Goal: Task Accomplishment & Management: Use online tool/utility

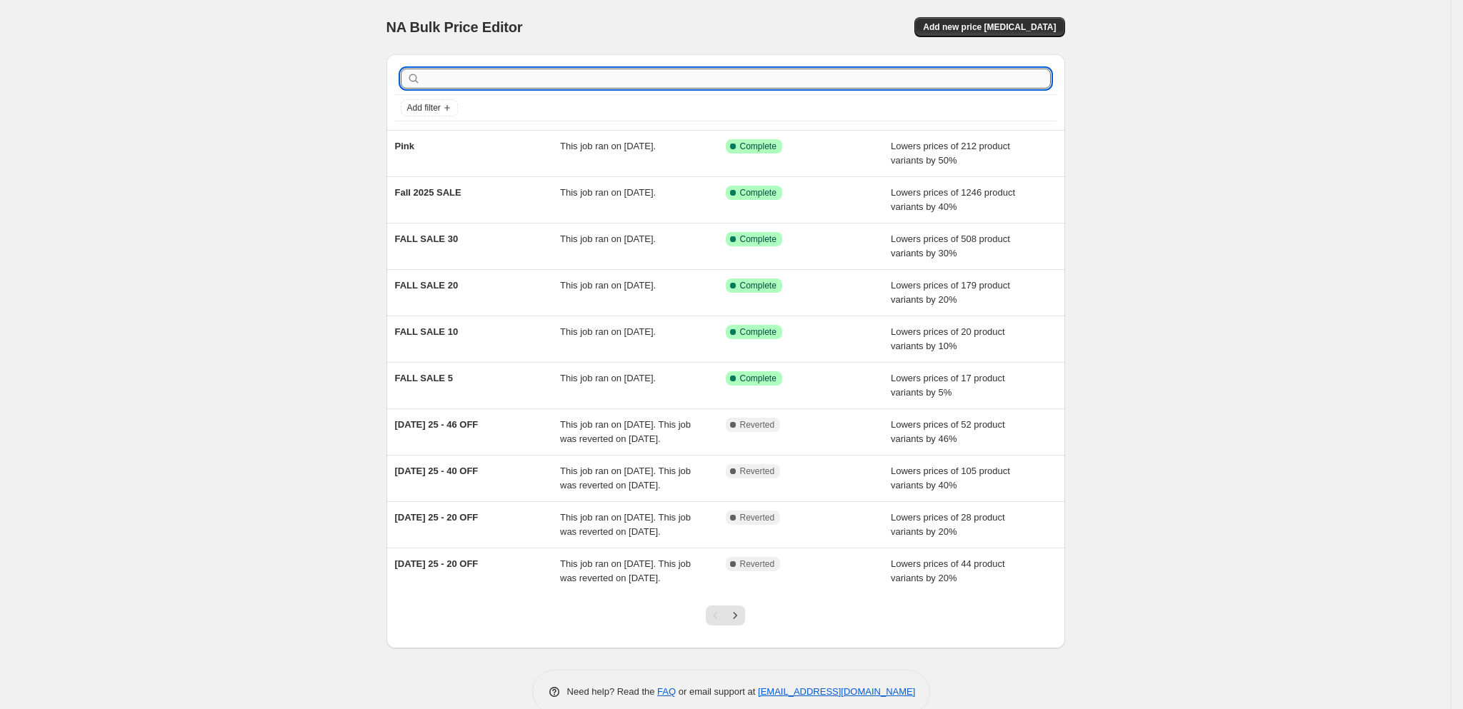
click at [479, 71] on input "text" at bounding box center [737, 79] width 627 height 20
paste input "$25Tee"
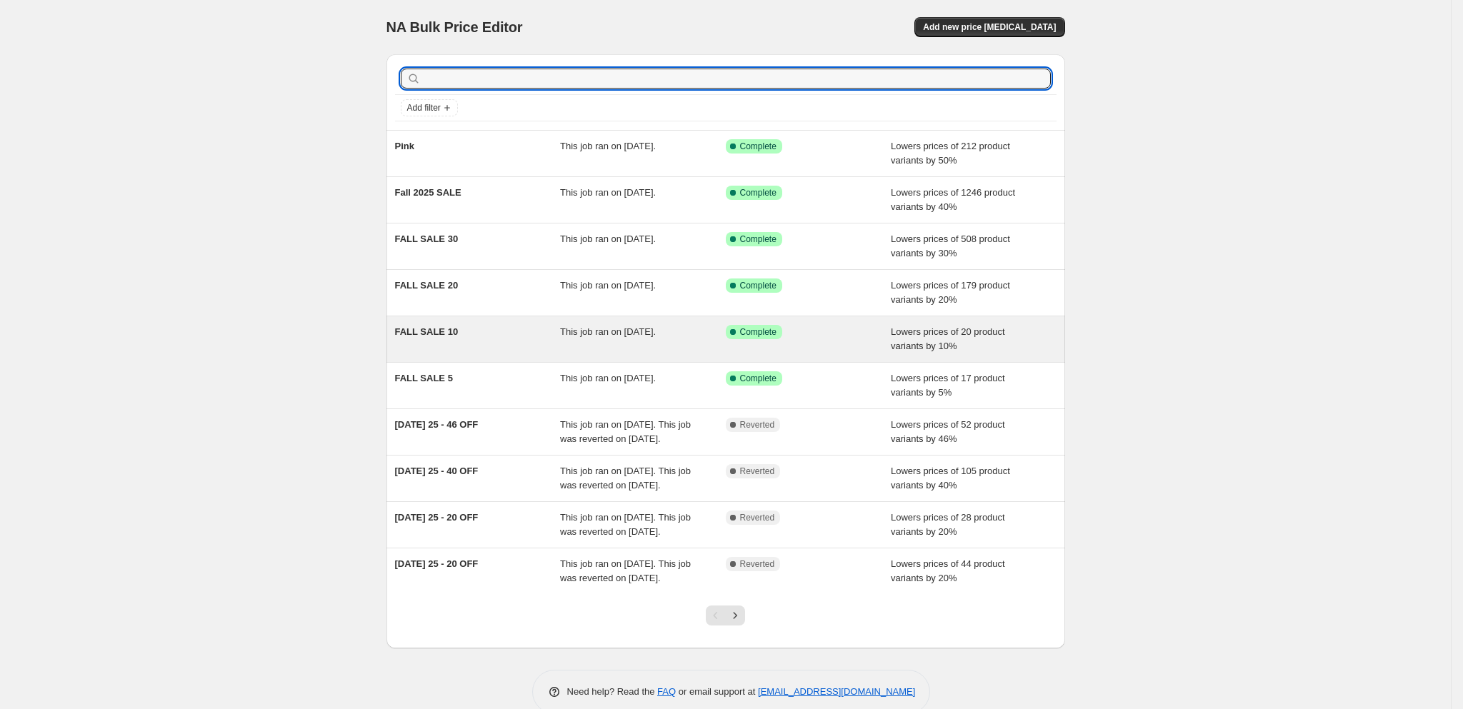
type input "$25Tee"
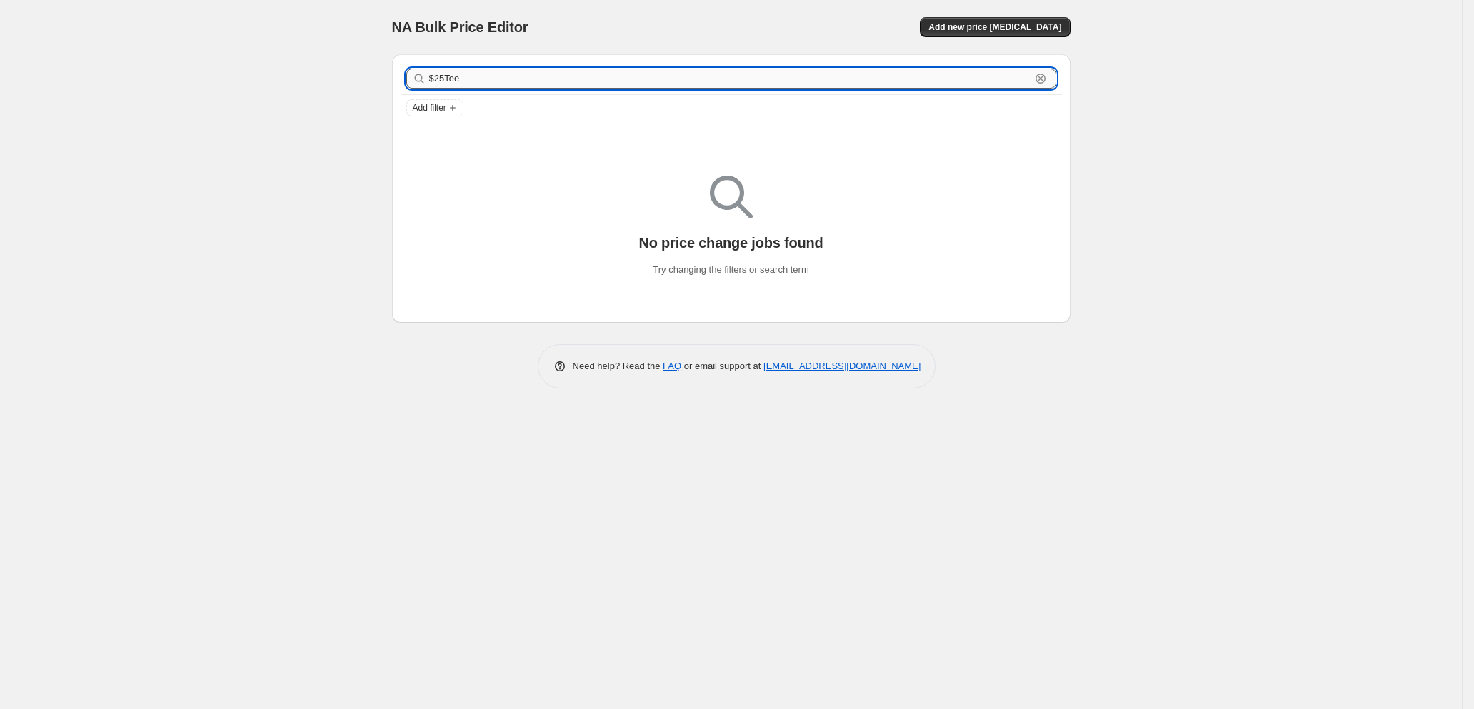
click at [491, 84] on input "$25Tee" at bounding box center [729, 79] width 601 height 20
click at [487, 81] on input "$25Tee" at bounding box center [729, 79] width 601 height 20
click at [486, 79] on input "$25Tee" at bounding box center [729, 79] width 601 height 20
click at [482, 77] on input "$25Tee" at bounding box center [729, 79] width 601 height 20
type input "$"
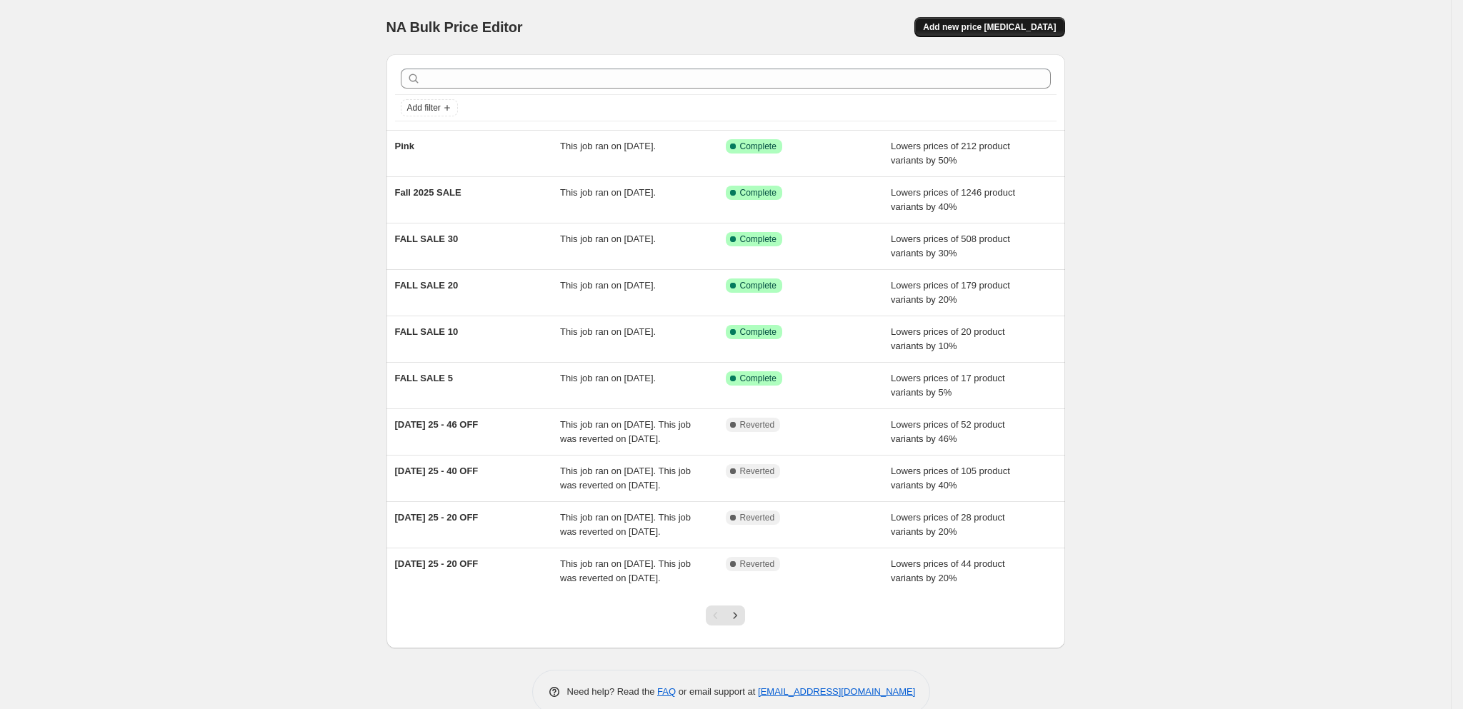
click at [996, 27] on span "Add new price [MEDICAL_DATA]" at bounding box center [989, 26] width 133 height 11
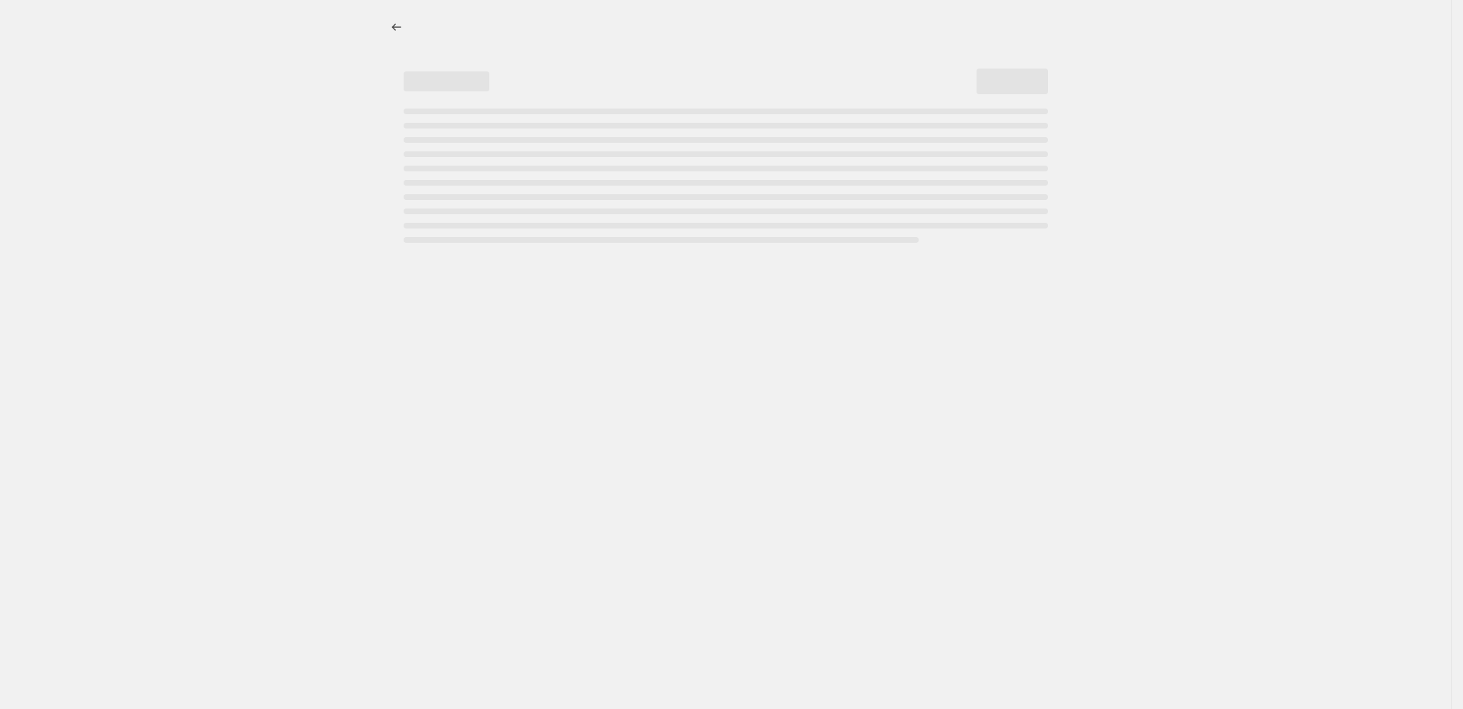
select select "percentage"
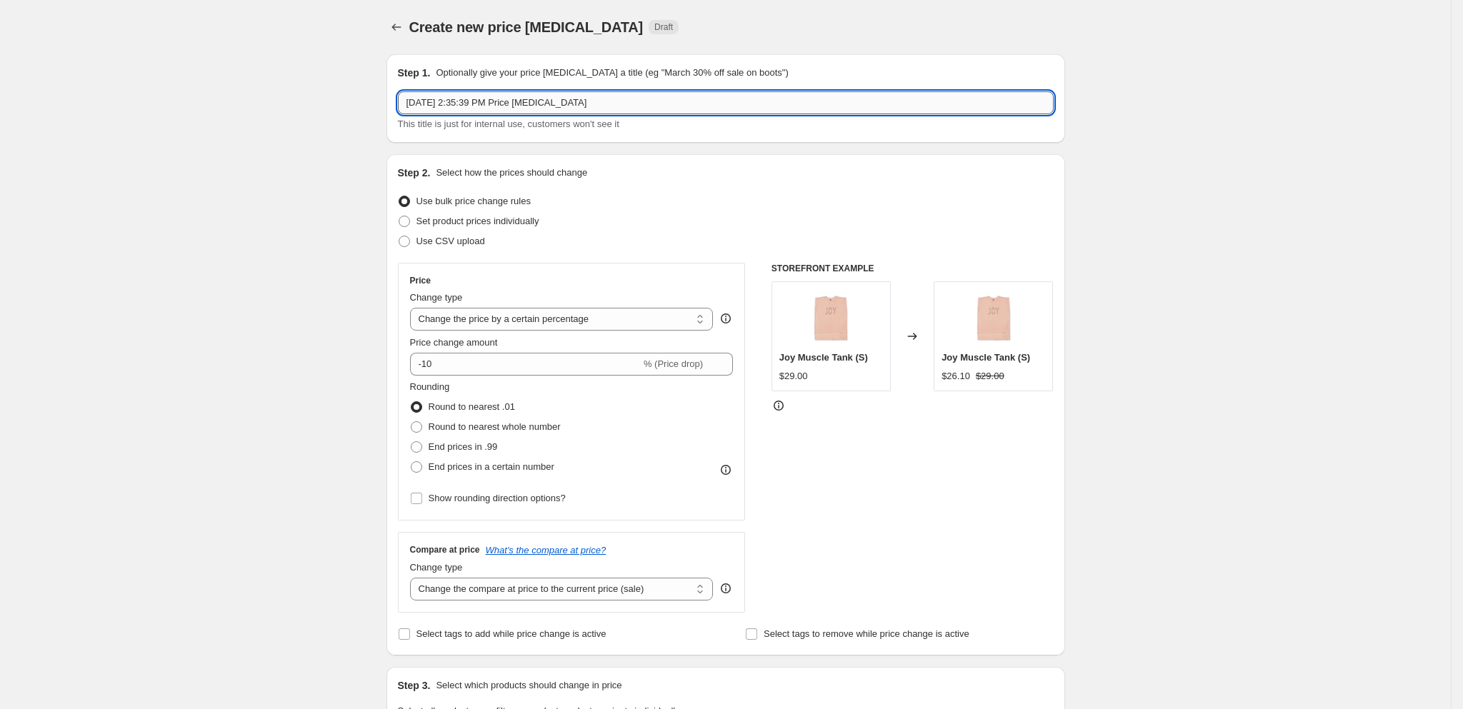
click at [469, 96] on input "[DATE] 2:35:39 PM Price [MEDICAL_DATA]" at bounding box center [726, 102] width 656 height 23
type input "$25 Tee's & Hat's"
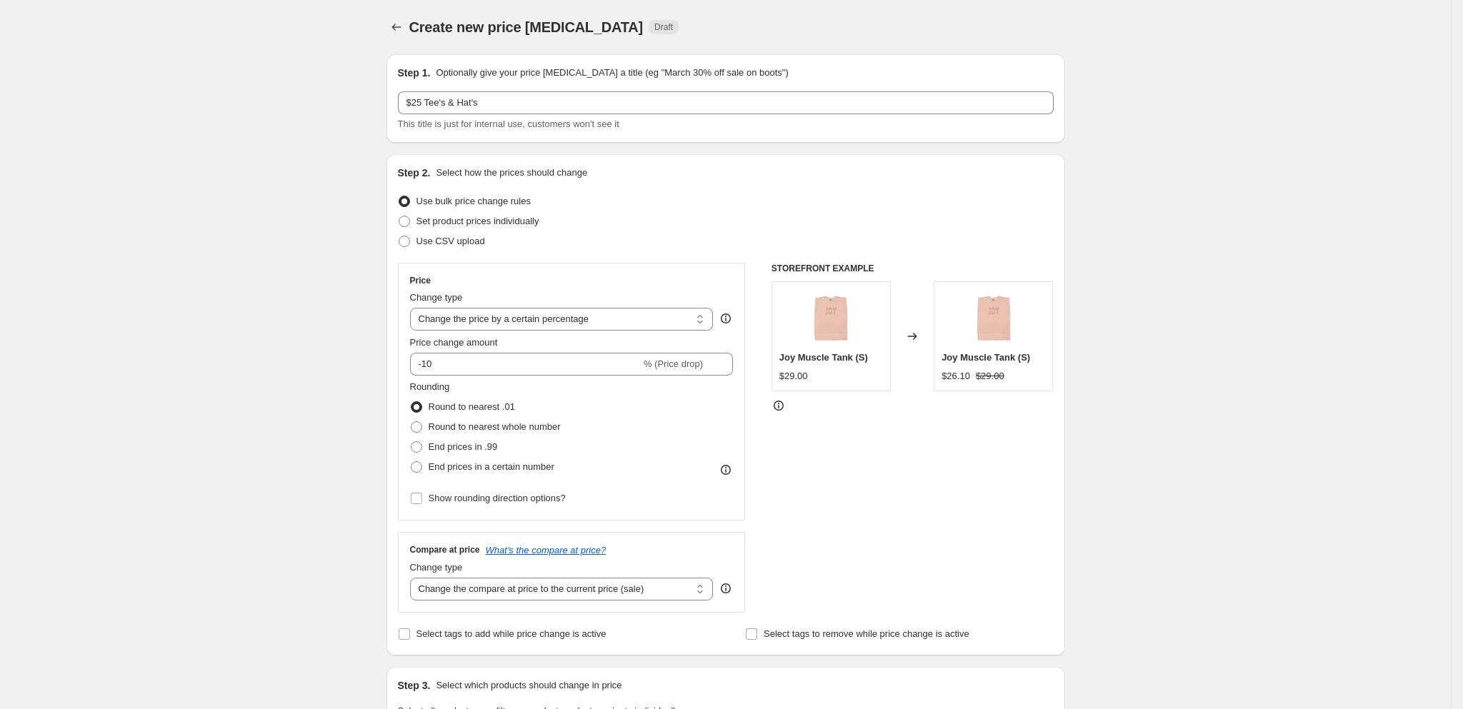
click at [1082, 354] on div "Create new price [MEDICAL_DATA]. This page is ready Create new price [MEDICAL_D…" at bounding box center [725, 714] width 713 height 1428
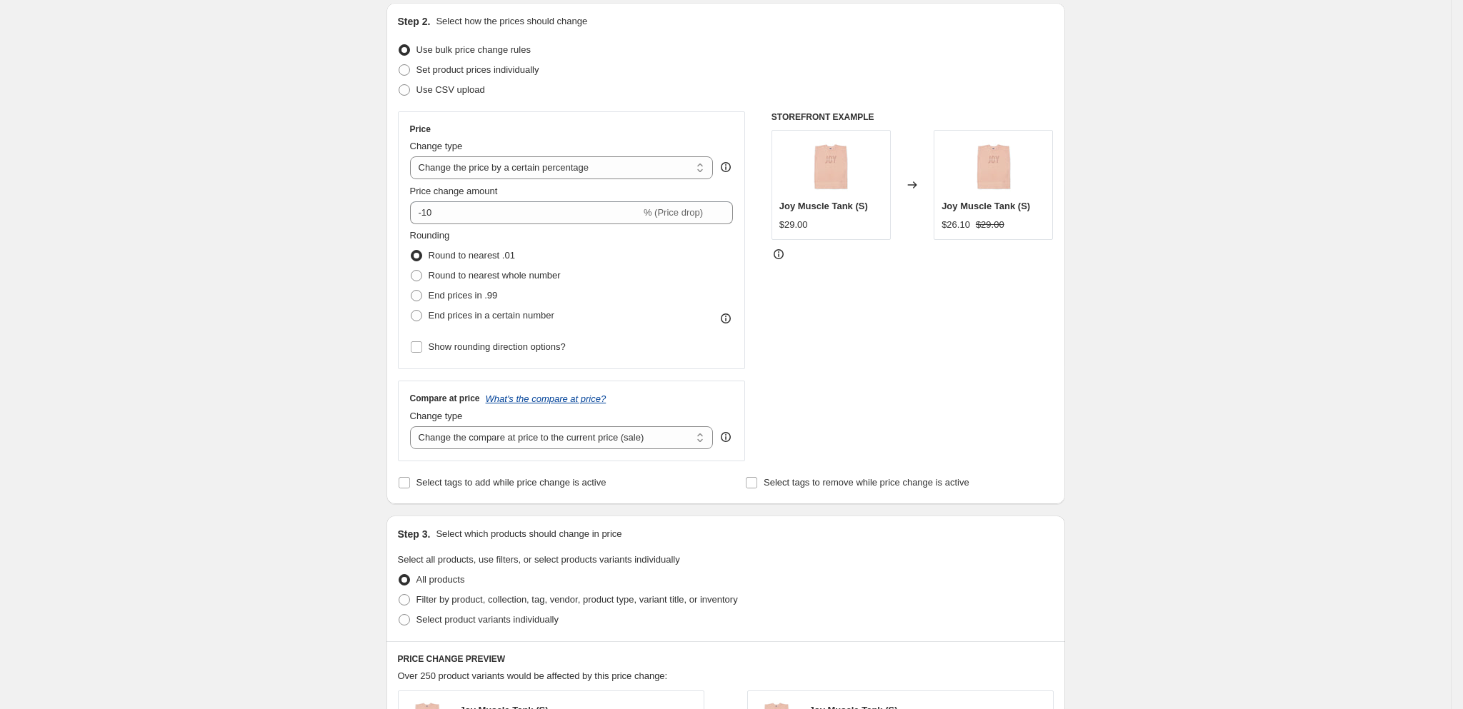
scroll to position [84, 0]
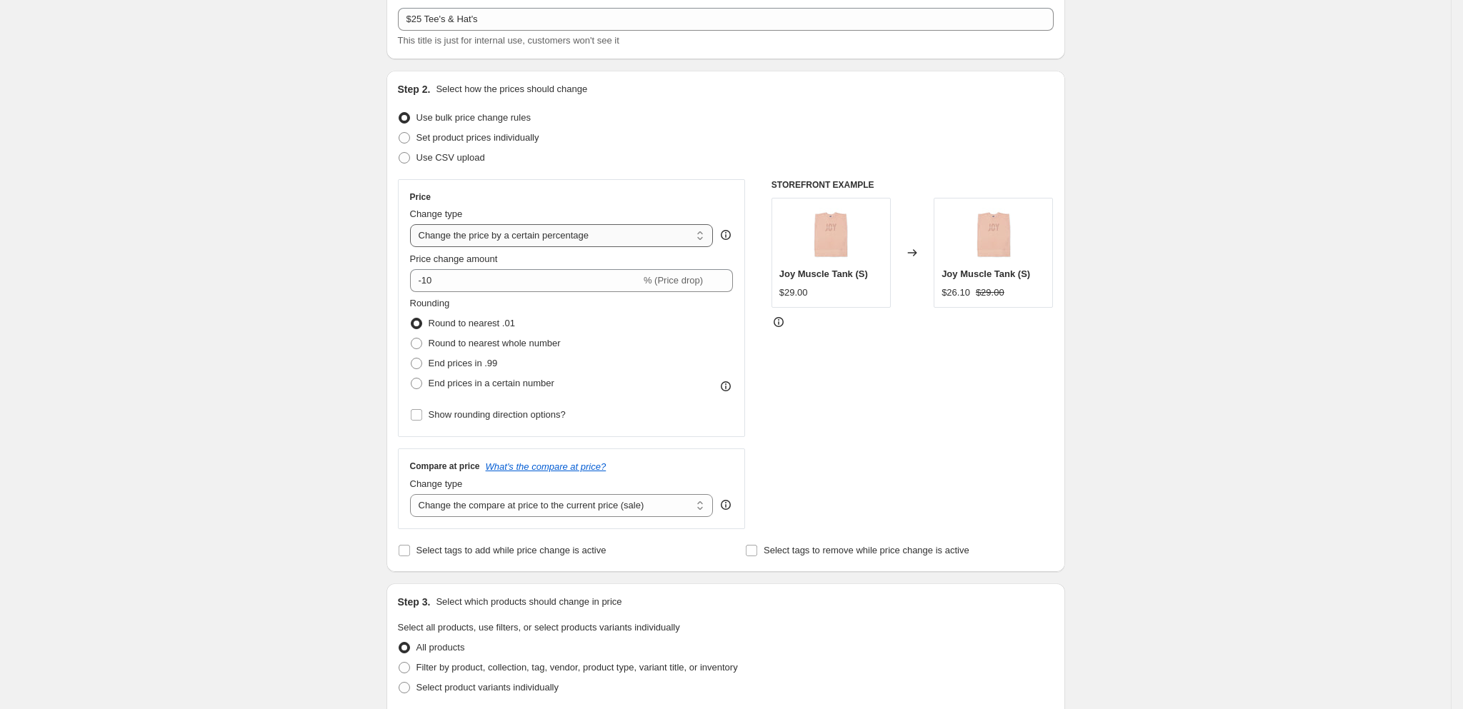
click at [498, 231] on select "Change the price to a certain amount Change the price by a certain amount Chang…" at bounding box center [562, 235] width 304 height 23
select select "by"
click at [415, 226] on select "Change the price to a certain amount Change the price by a certain amount Chang…" at bounding box center [562, 235] width 304 height 23
type input "-10.00"
click at [506, 234] on select "Change the price to a certain amount Change the price by a certain amount Chang…" at bounding box center [562, 235] width 304 height 23
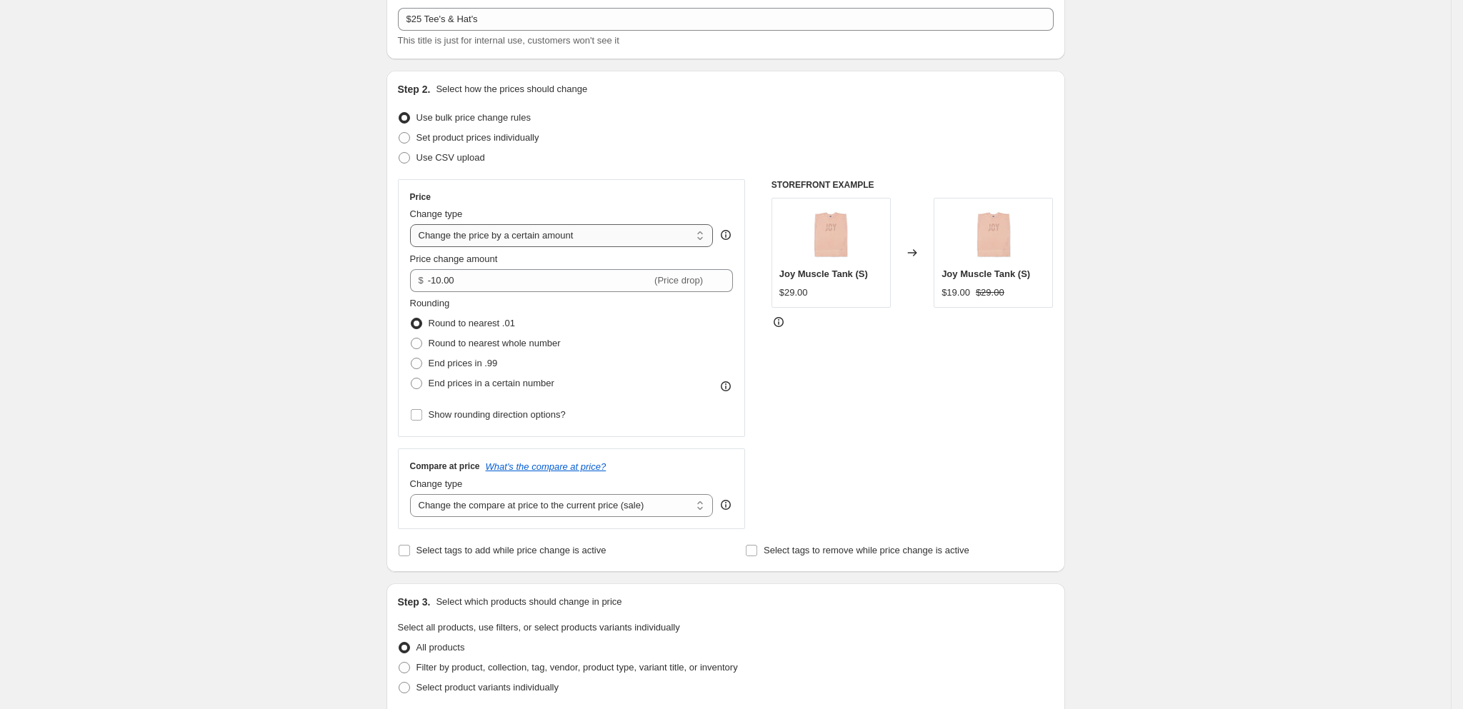
select select "to"
click at [415, 226] on select "Change the price to a certain amount Change the price by a certain amount Chang…" at bounding box center [562, 235] width 304 height 23
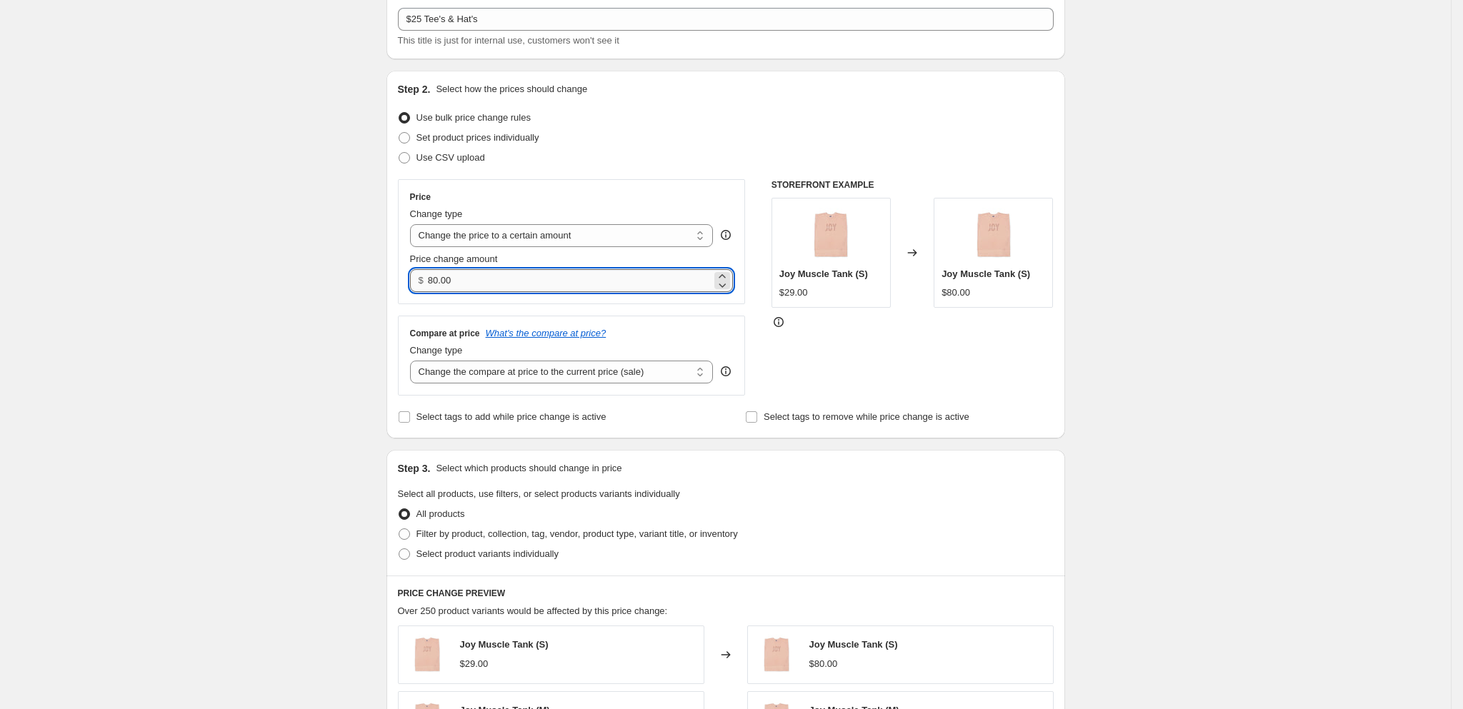
click at [503, 284] on input "80.00" at bounding box center [570, 280] width 284 height 23
type input "8"
type input "25.00"
click at [899, 383] on div "STOREFRONT EXAMPLE Joy Muscle Tank (S) $29.00 Changed to Joy Muscle Tank (S) $8…" at bounding box center [912, 287] width 282 height 216
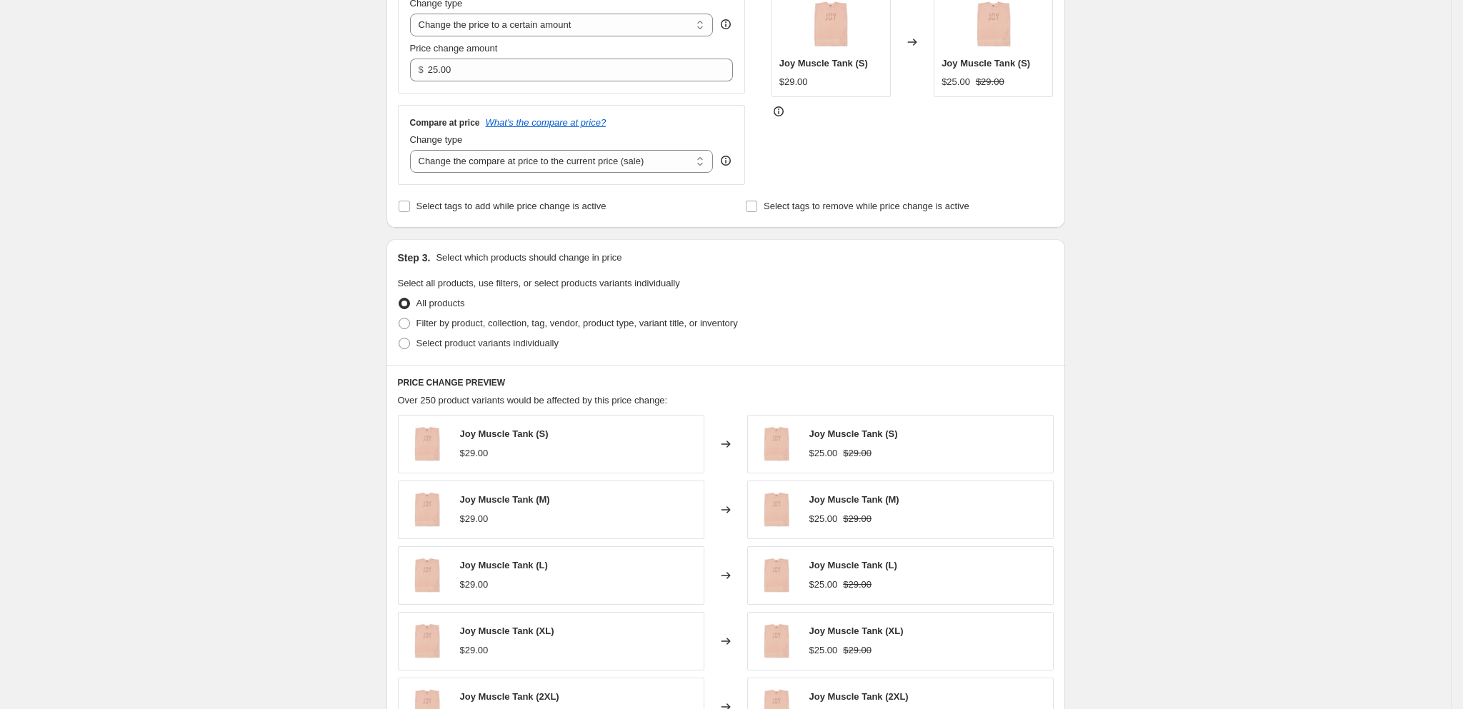
scroll to position [298, 0]
click at [410, 204] on input "Select tags to add while price change is active" at bounding box center [404, 202] width 11 height 11
checkbox input "true"
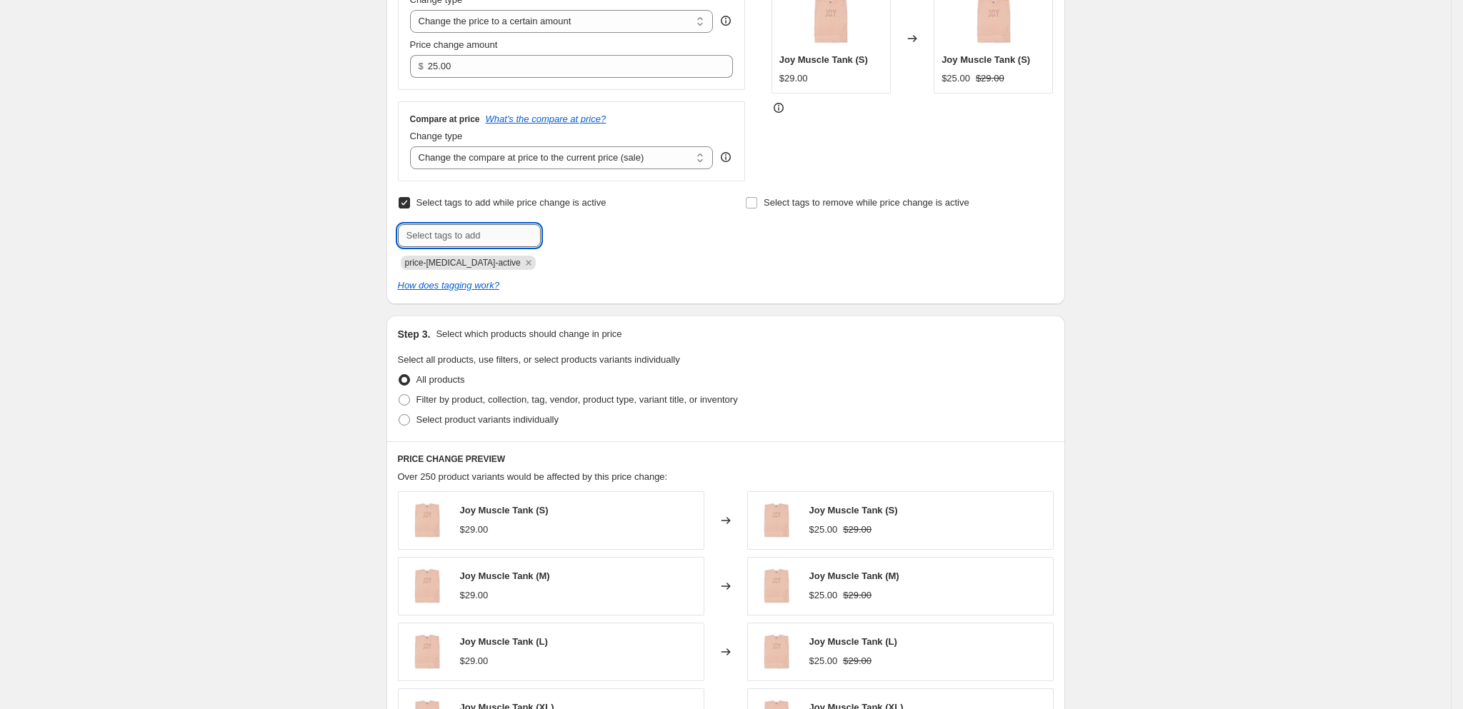
click at [421, 234] on input "text" at bounding box center [469, 235] width 143 height 23
type input "$25SALE"
click at [605, 404] on span "Filter by product, collection, tag, vendor, product type, variant title, or inv…" at bounding box center [576, 399] width 321 height 11
click at [399, 395] on input "Filter by product, collection, tag, vendor, product type, variant title, or inv…" at bounding box center [399, 394] width 1 height 1
radio input "true"
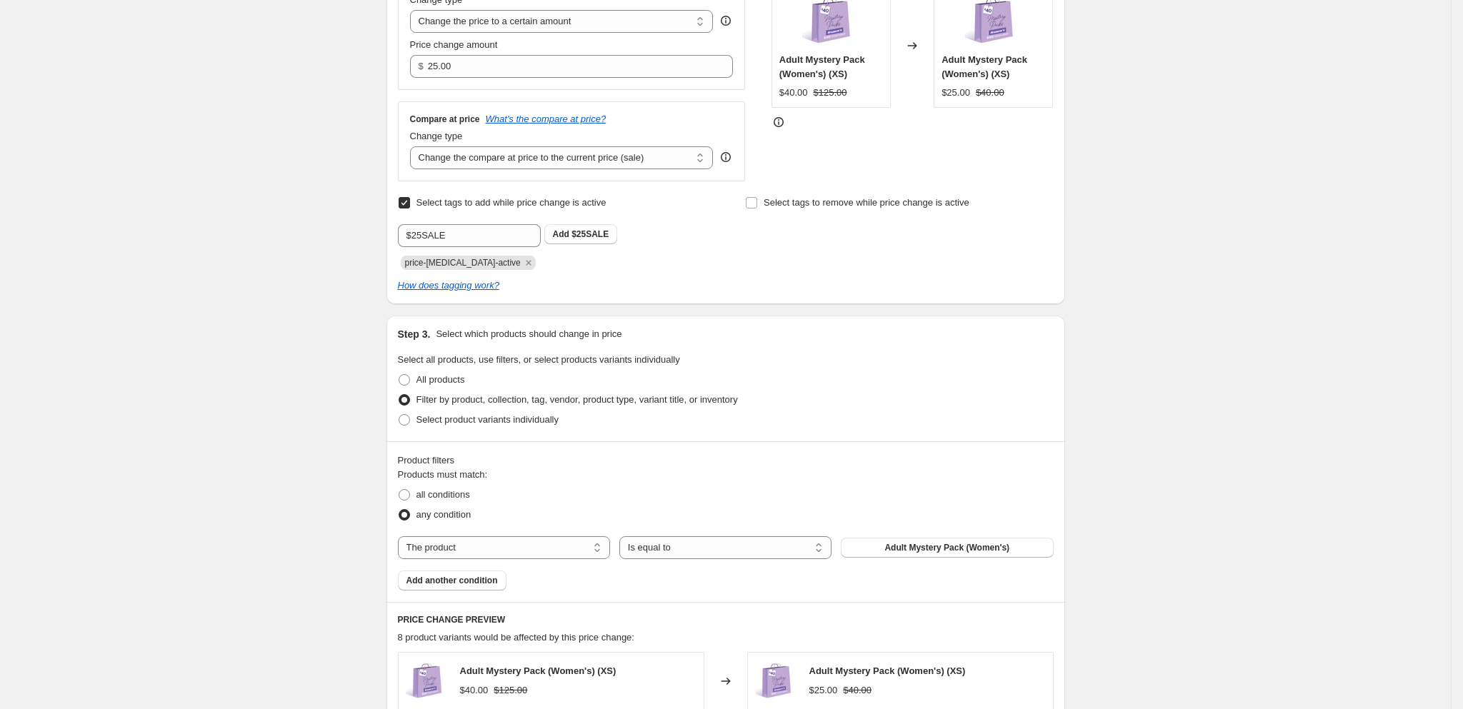
scroll to position [405, 0]
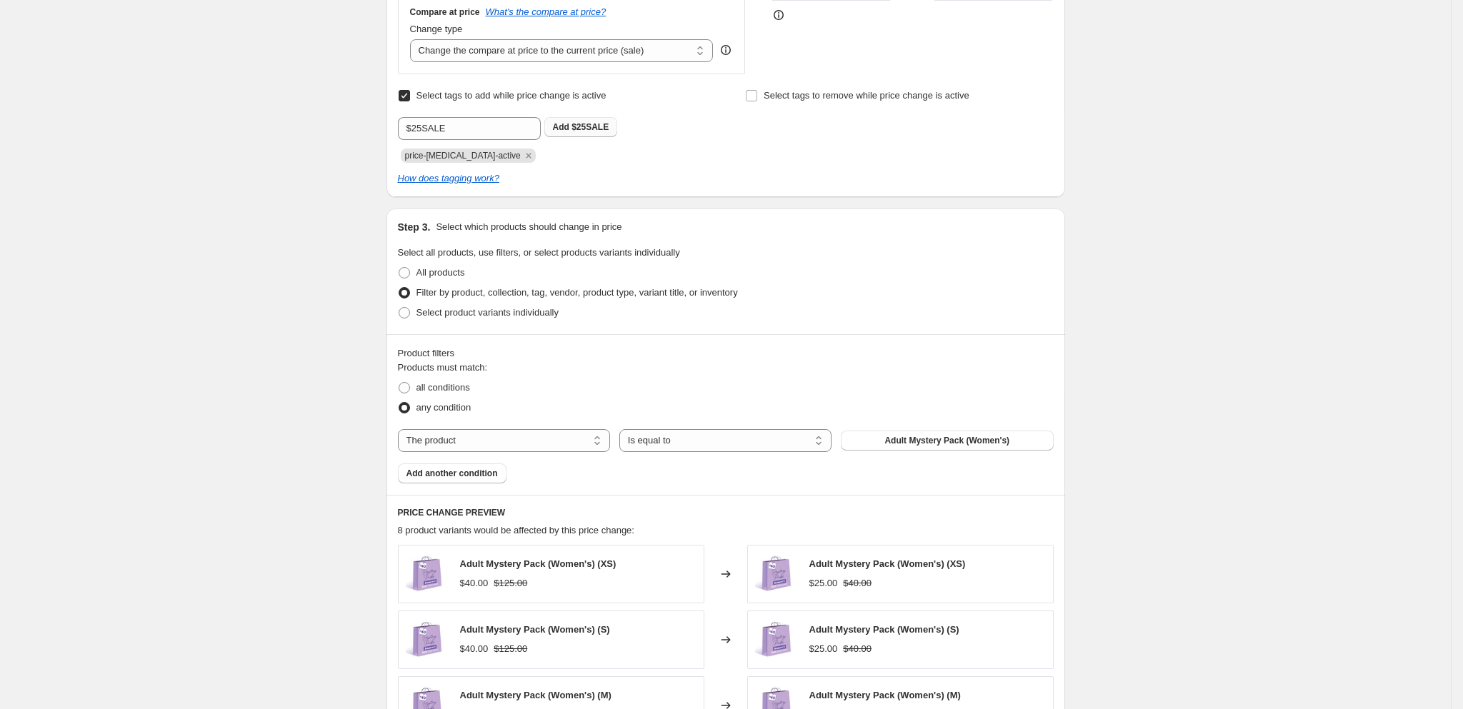
click at [589, 132] on span "$25SALE" at bounding box center [589, 127] width 37 height 10
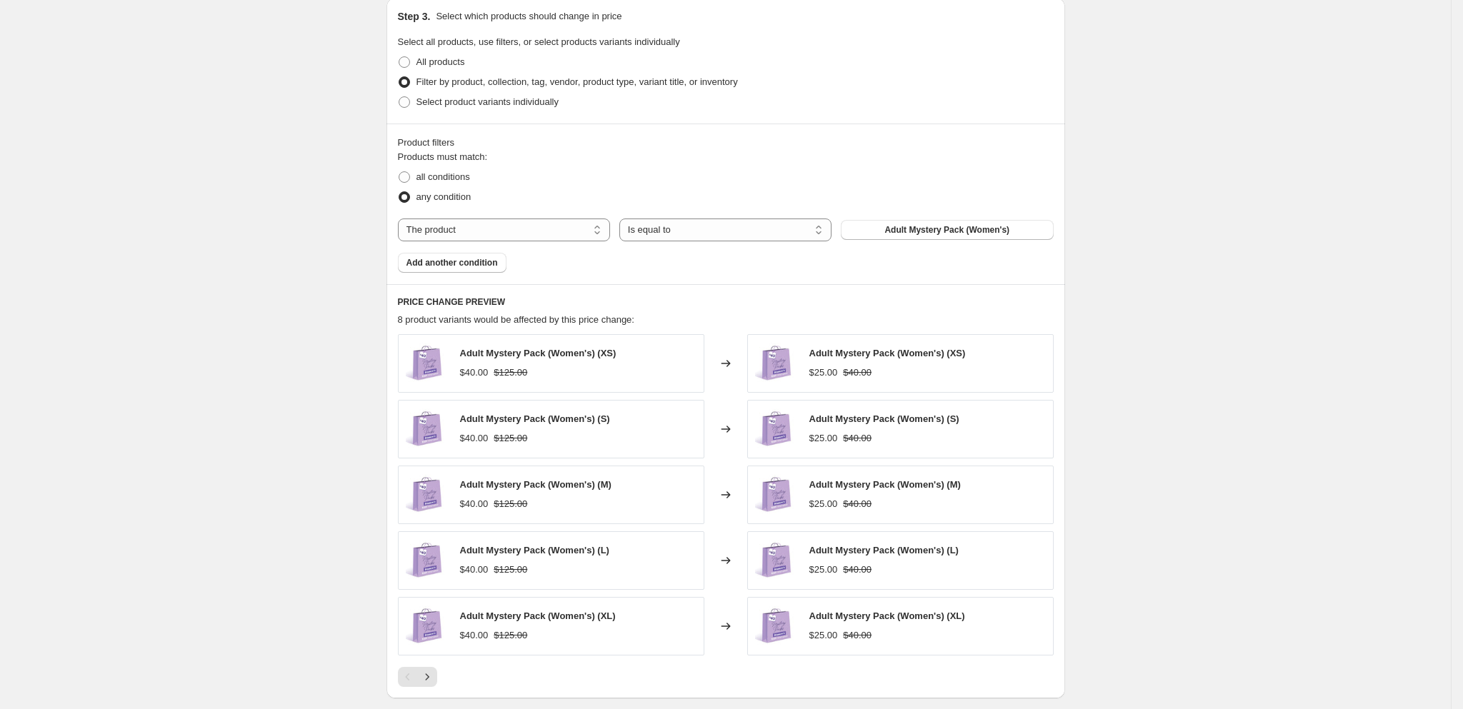
scroll to position [619, 0]
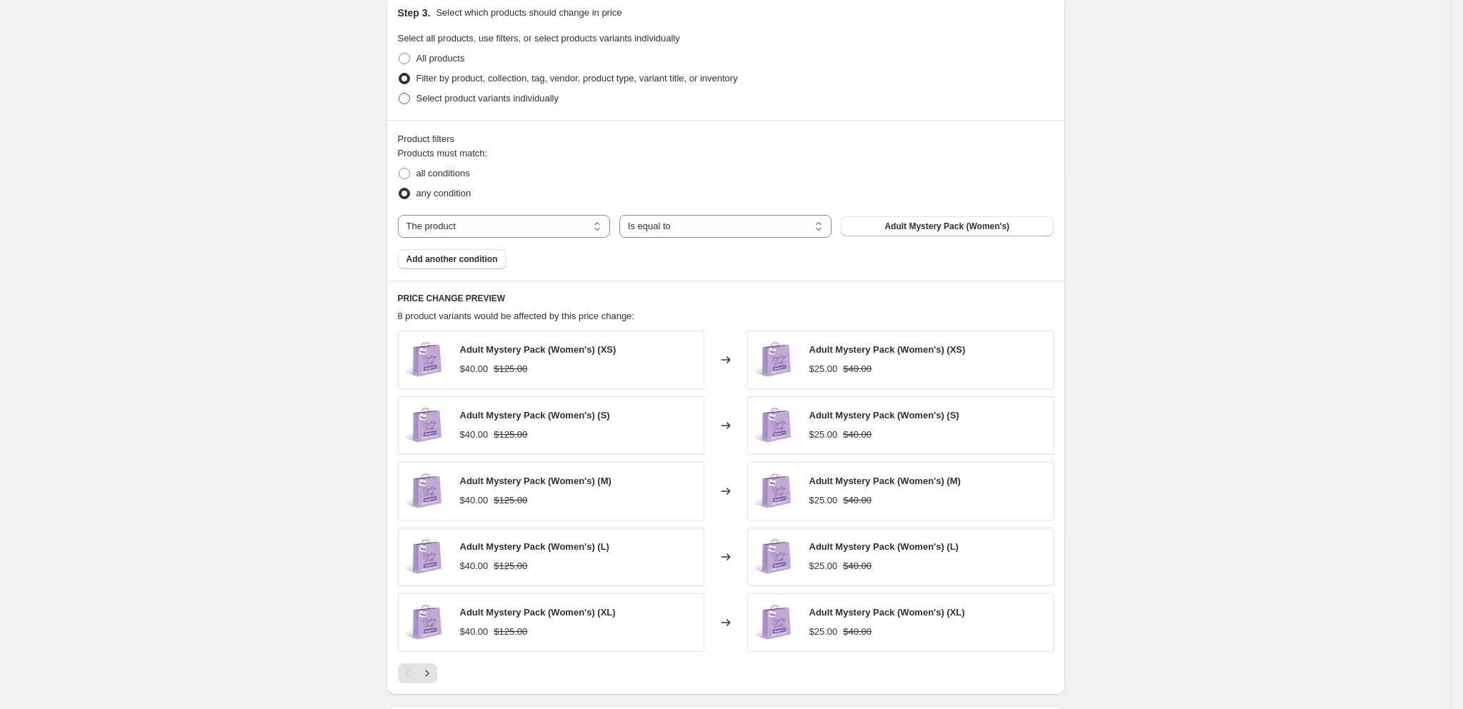
click at [440, 102] on span "Select product variants individually" at bounding box center [487, 98] width 142 height 11
click at [399, 94] on input "Select product variants individually" at bounding box center [399, 93] width 1 height 1
radio input "true"
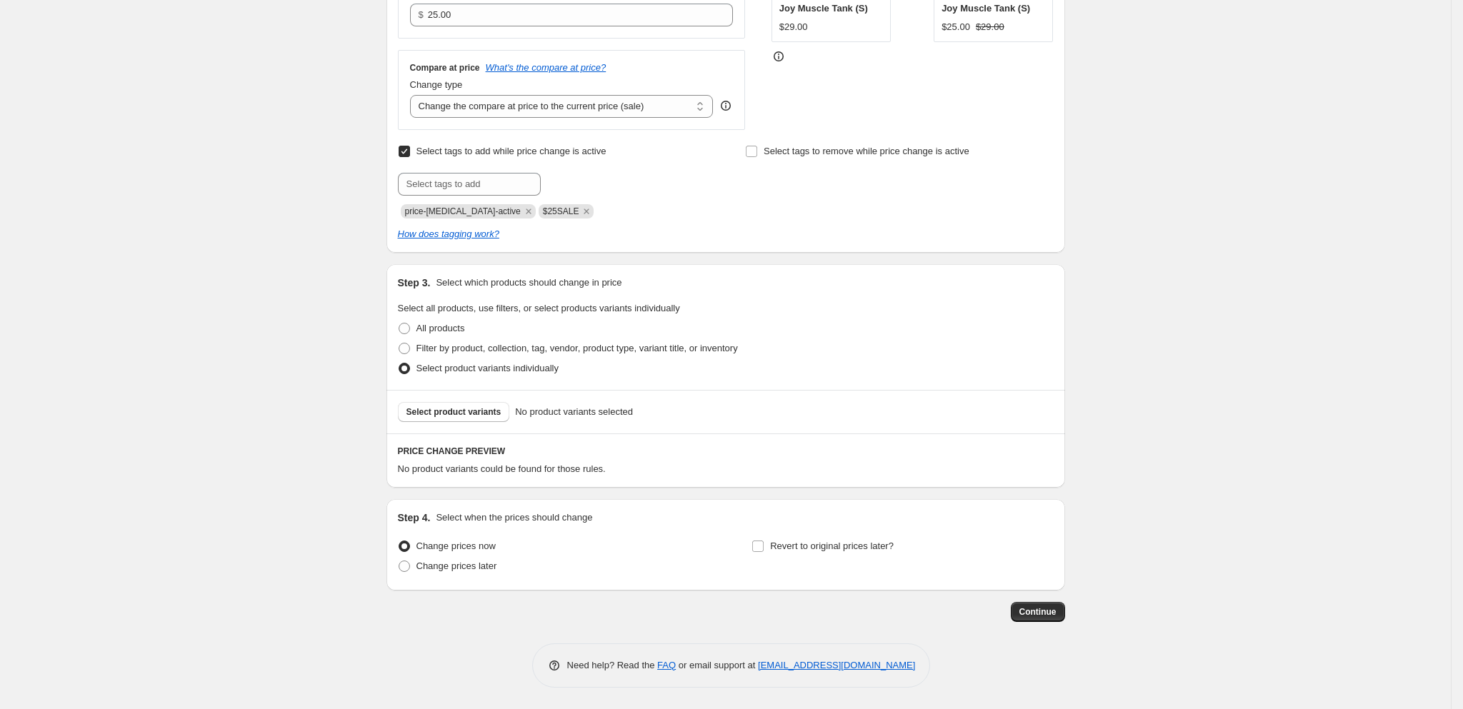
scroll to position [354, 0]
click at [458, 345] on span "Filter by product, collection, tag, vendor, product type, variant title, or inv…" at bounding box center [576, 348] width 321 height 11
click at [399, 344] on input "Filter by product, collection, tag, vendor, product type, variant title, or inv…" at bounding box center [399, 343] width 1 height 1
radio input "true"
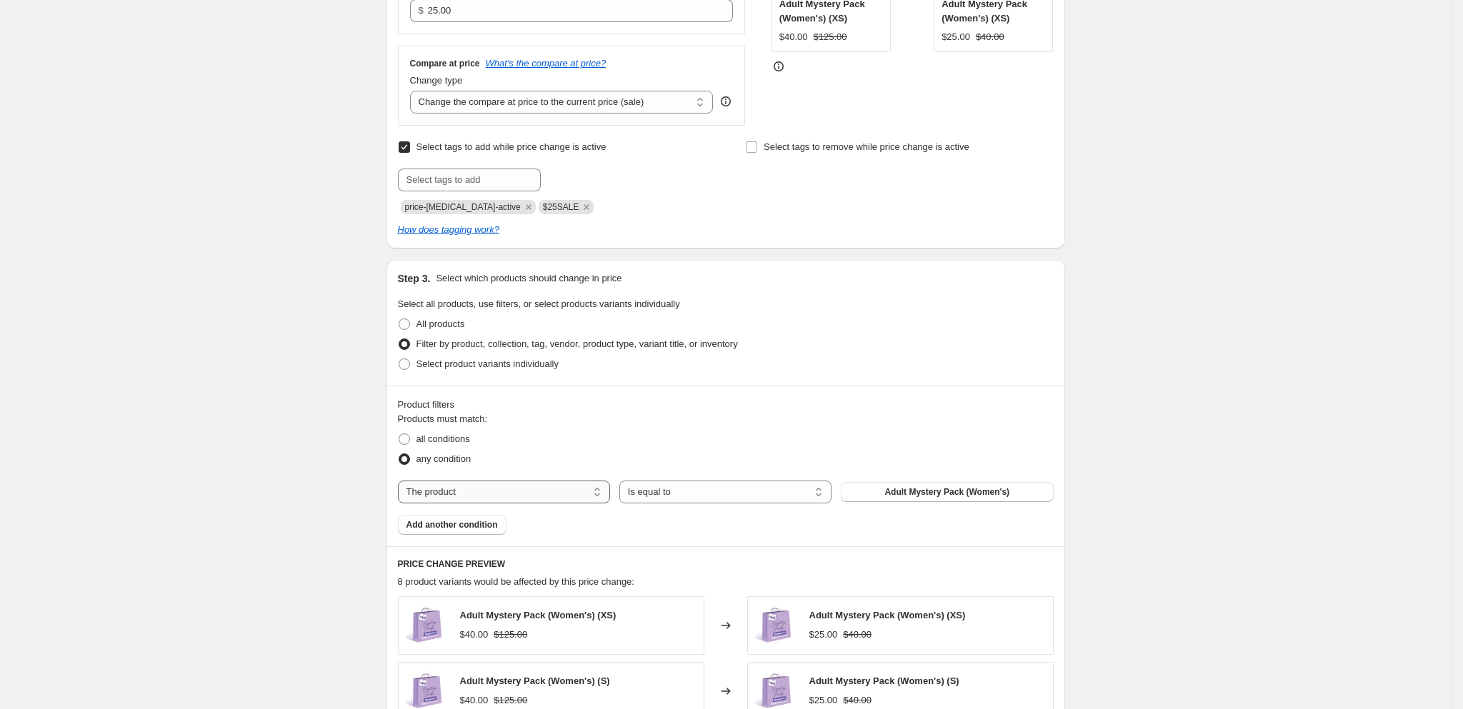
click at [550, 496] on select "The product The product's collection The product's tag The product's vendor The…" at bounding box center [504, 492] width 212 height 23
select select "collection"
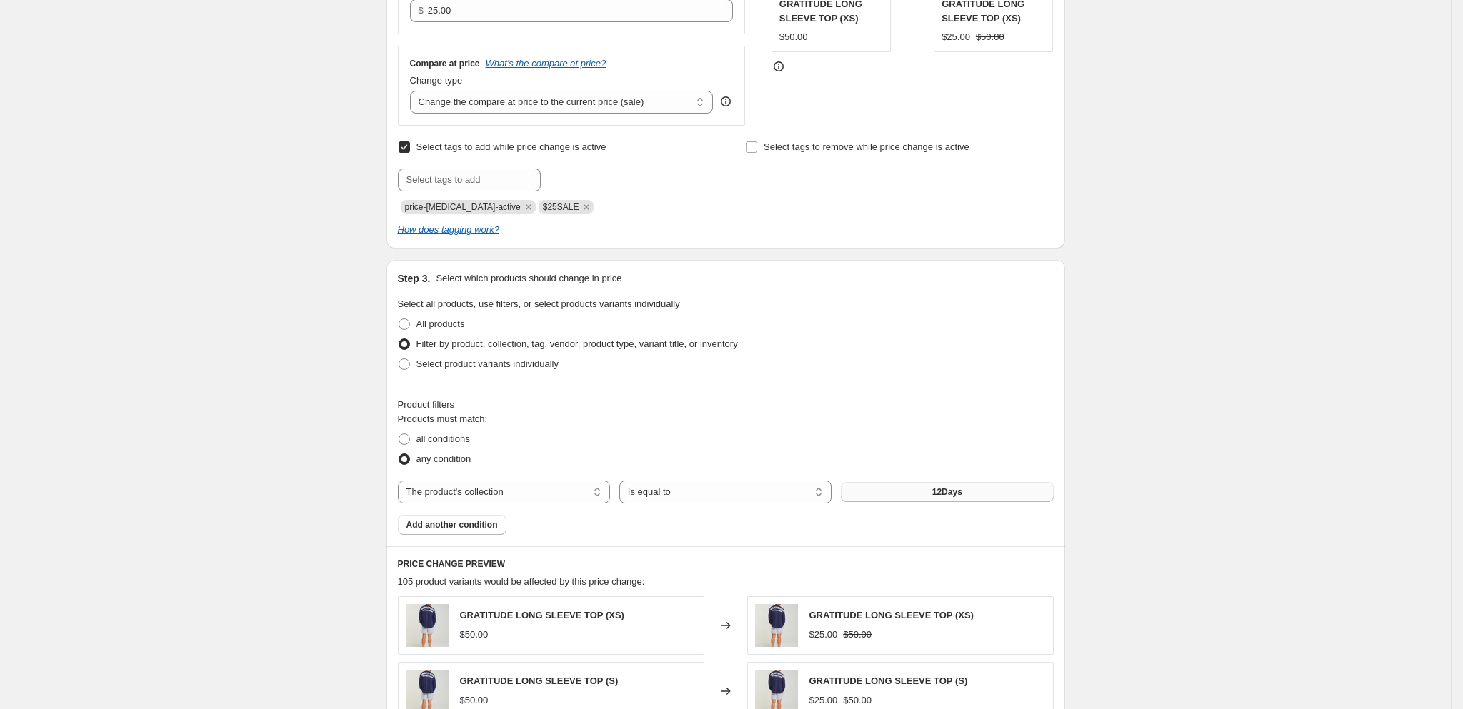
click at [909, 501] on button "12Days" at bounding box center [947, 492] width 212 height 20
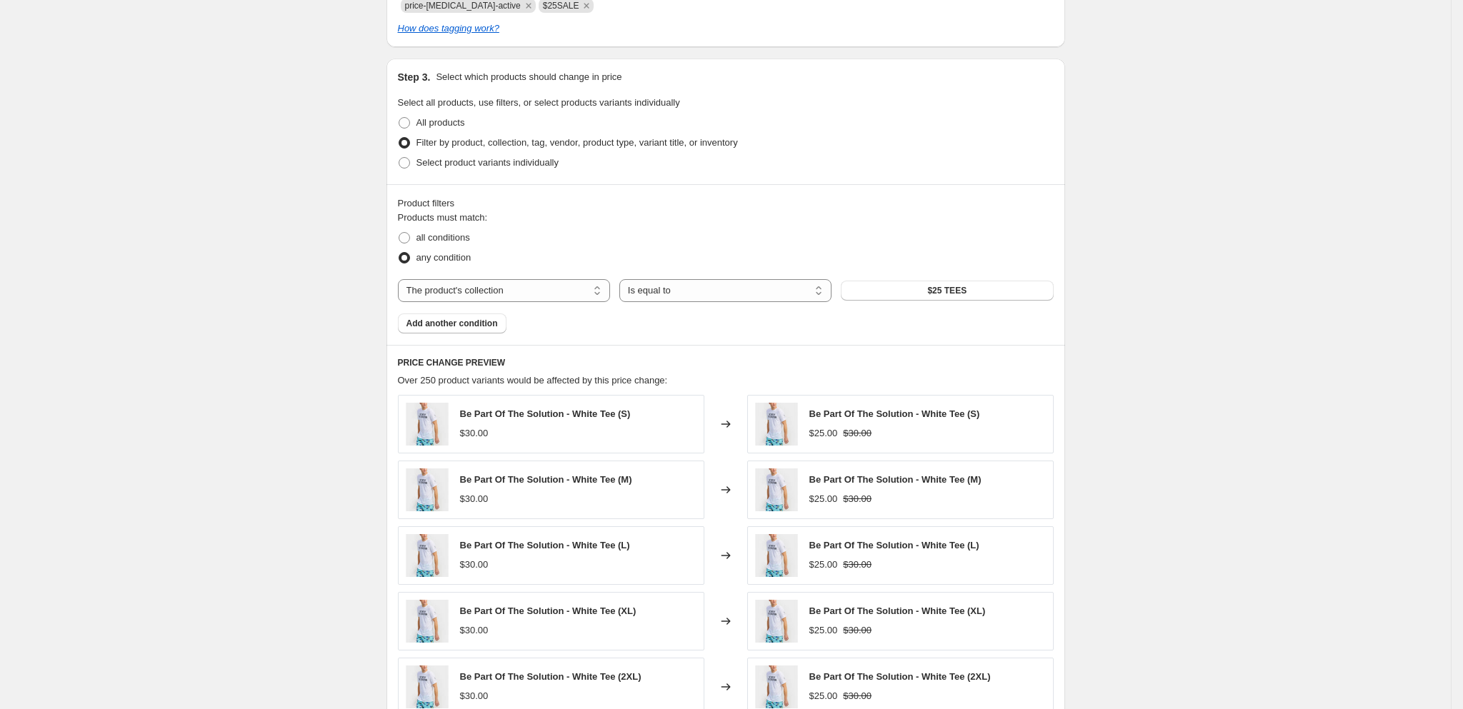
scroll to position [568, 0]
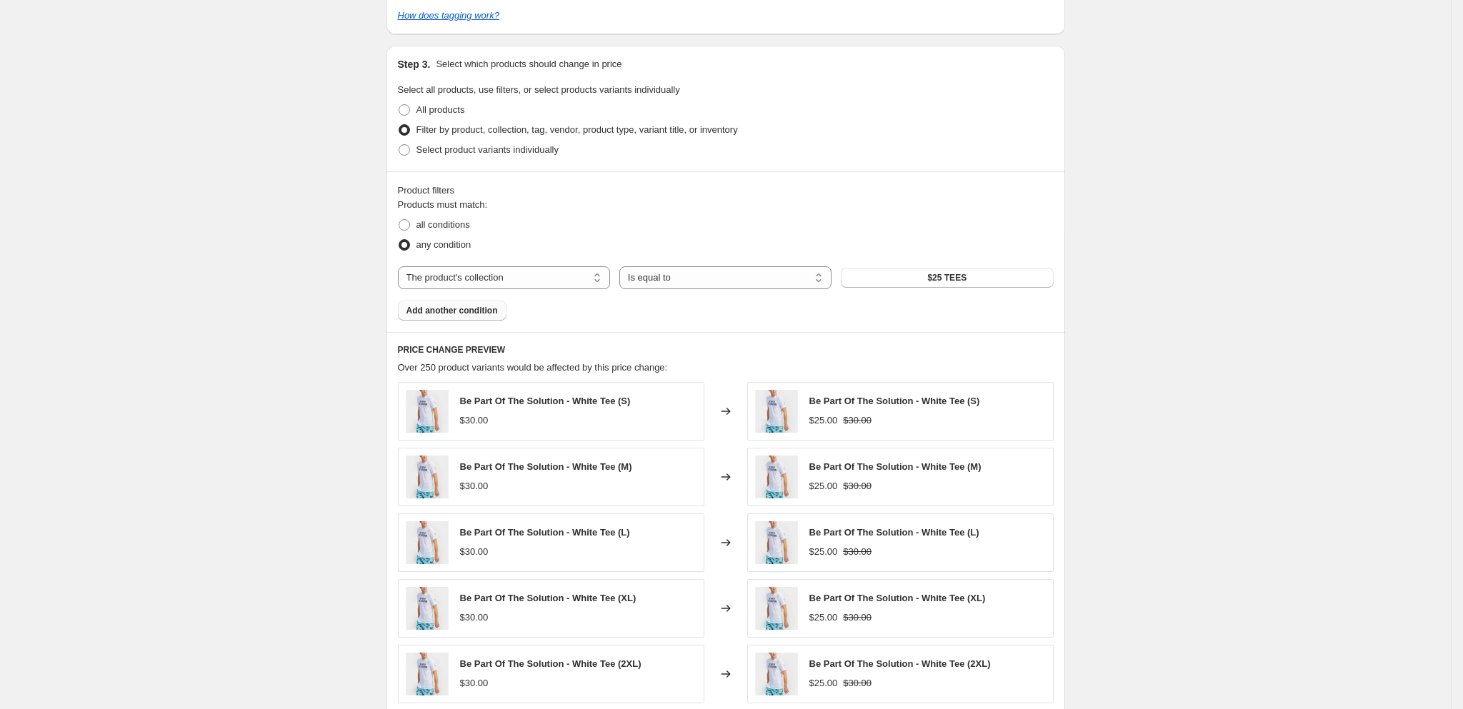
click at [445, 315] on span "Add another condition" at bounding box center [451, 310] width 91 height 11
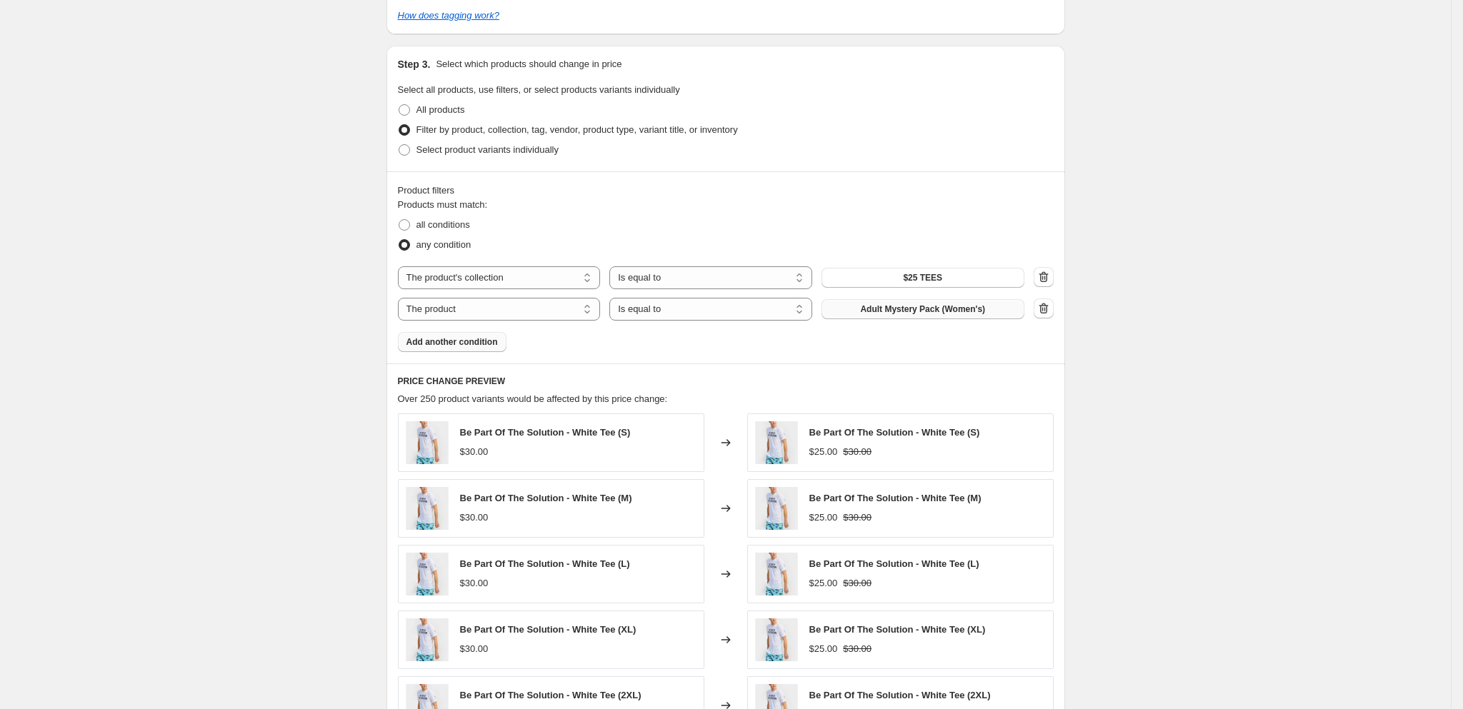
click at [871, 312] on span "Adult Mystery Pack (Women's)" at bounding box center [922, 309] width 125 height 11
click at [550, 307] on select "The product The product's collection The product's tag The product's vendor The…" at bounding box center [499, 309] width 203 height 23
select select "collection"
click at [884, 318] on button "$25 TEES" at bounding box center [922, 309] width 203 height 20
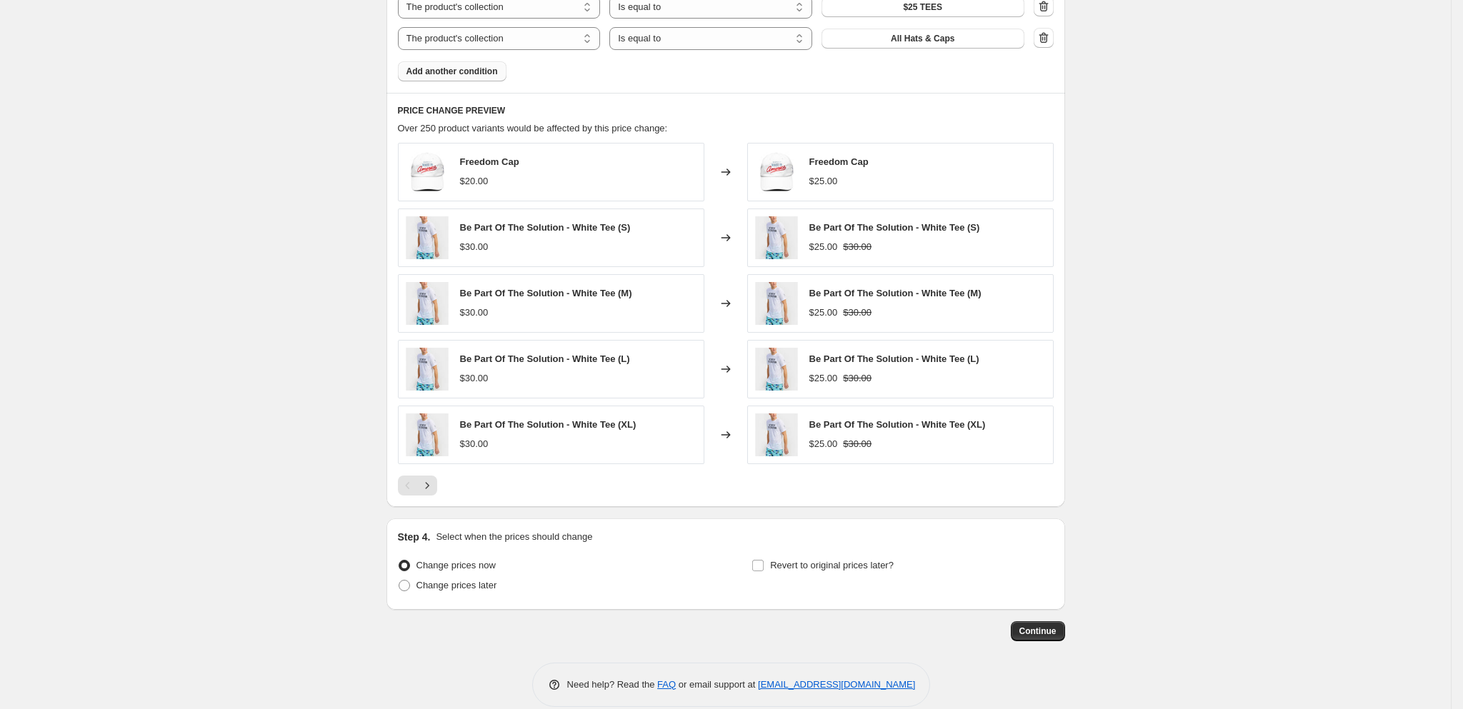
scroll to position [864, 0]
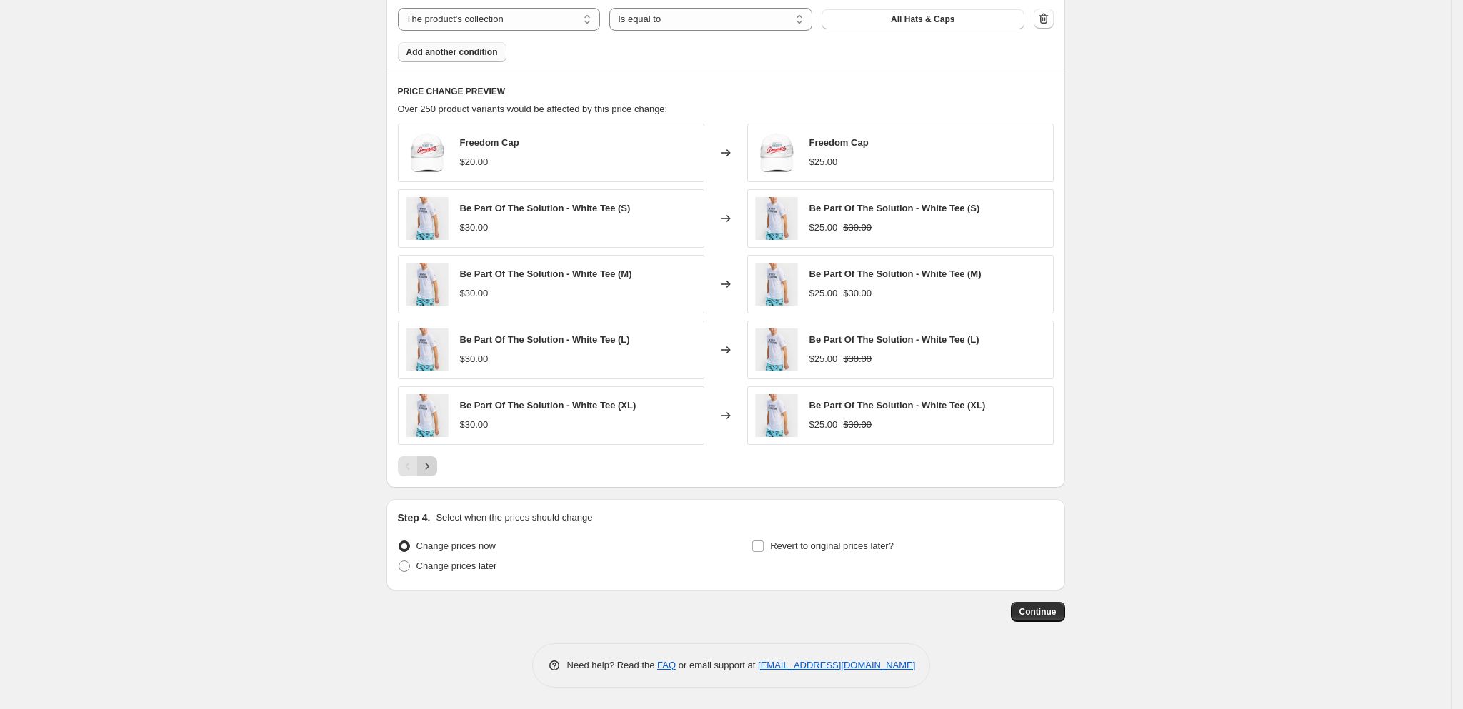
click at [434, 461] on icon "Next" at bounding box center [427, 466] width 14 height 14
click at [437, 465] on button "Next" at bounding box center [427, 466] width 20 height 20
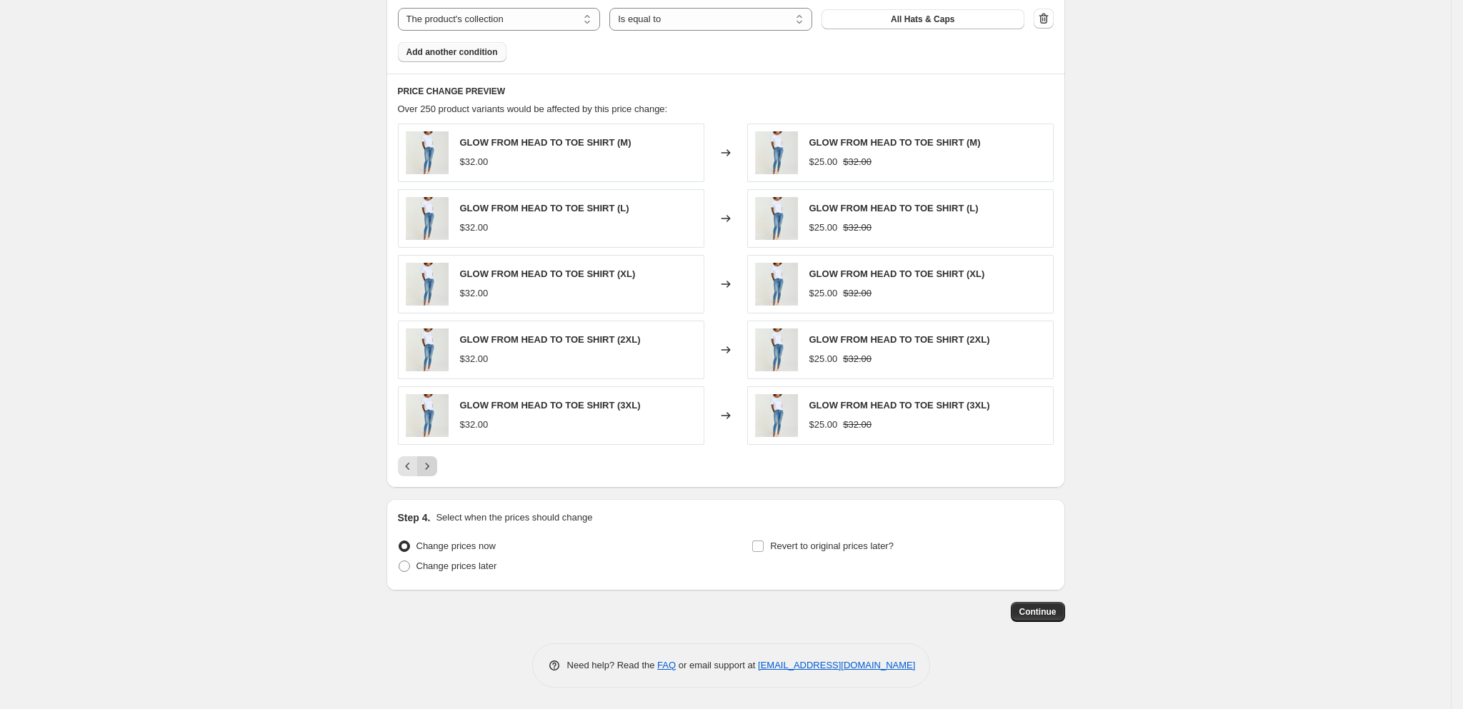
click at [437, 469] on button "Next" at bounding box center [427, 466] width 20 height 20
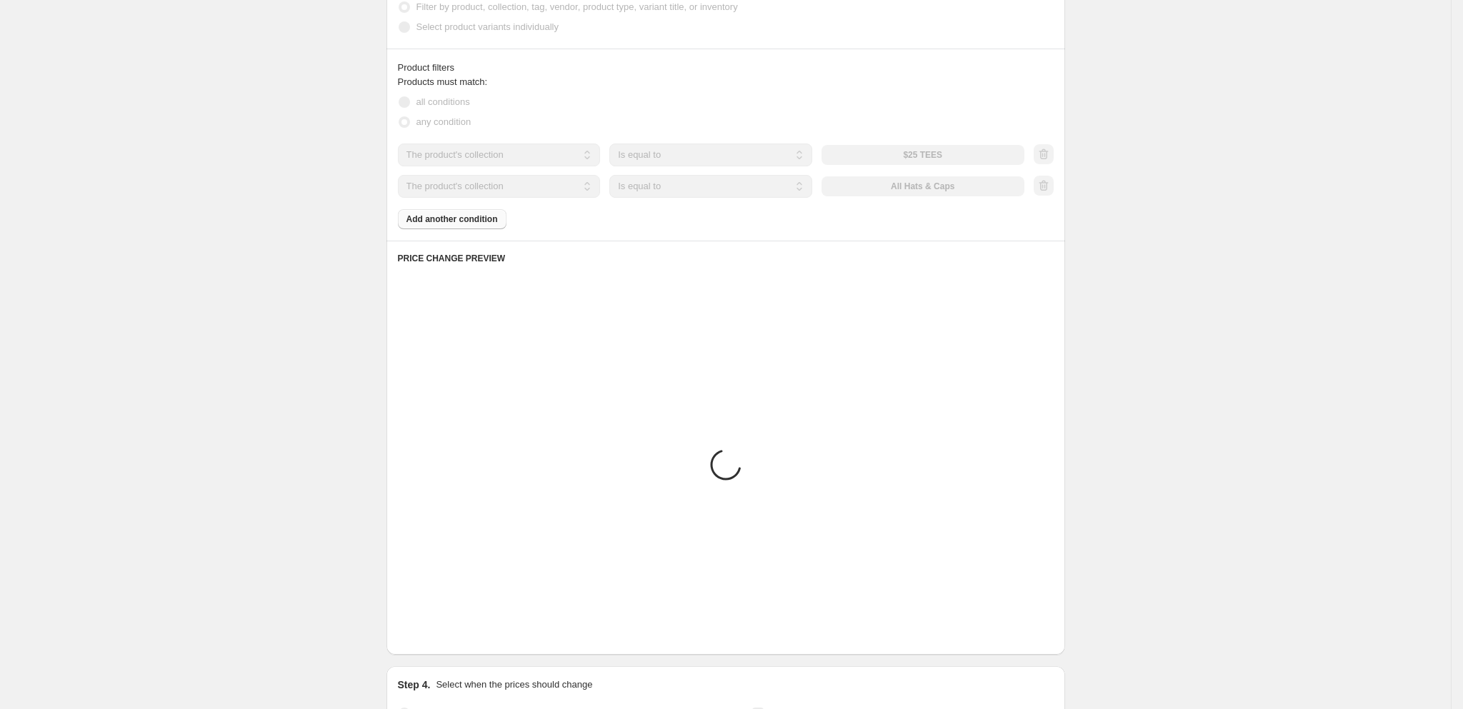
scroll to position [543, 0]
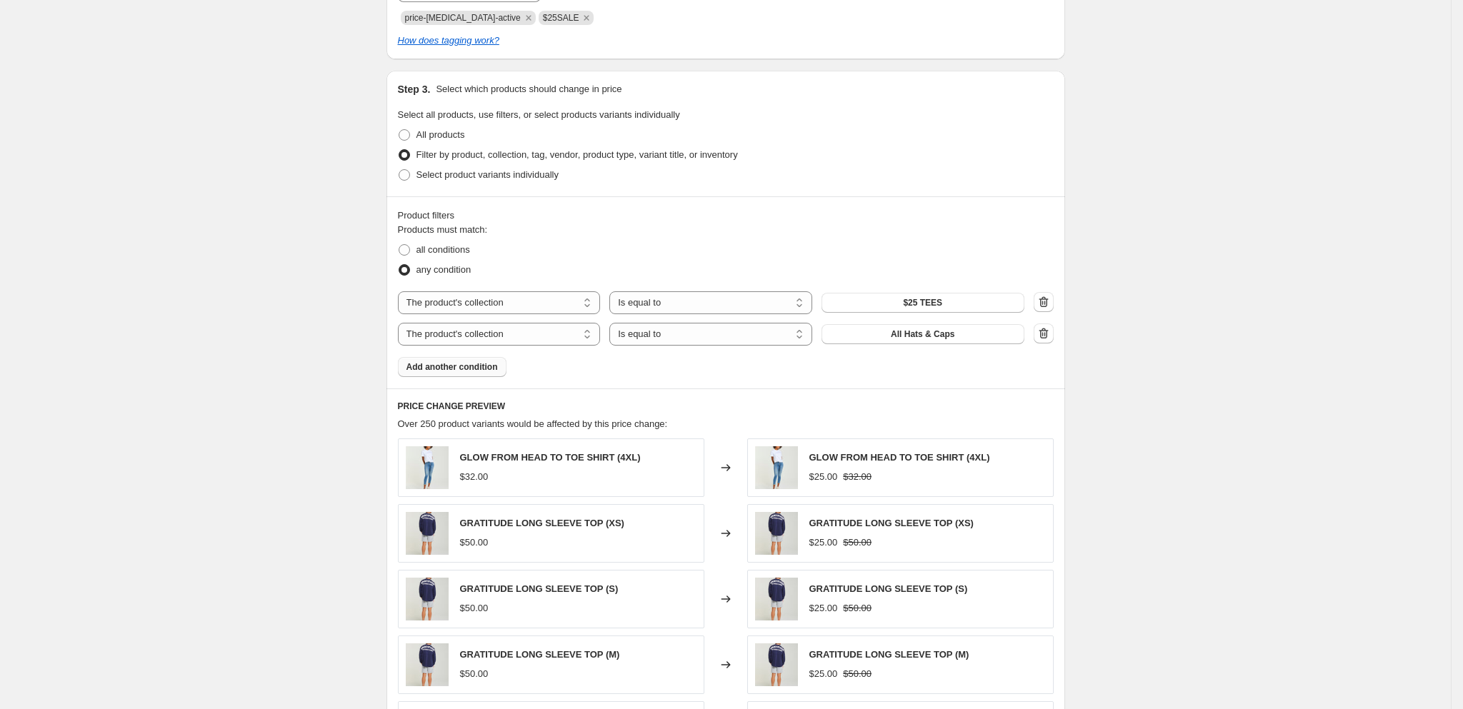
click at [477, 370] on span "Add another condition" at bounding box center [451, 366] width 91 height 11
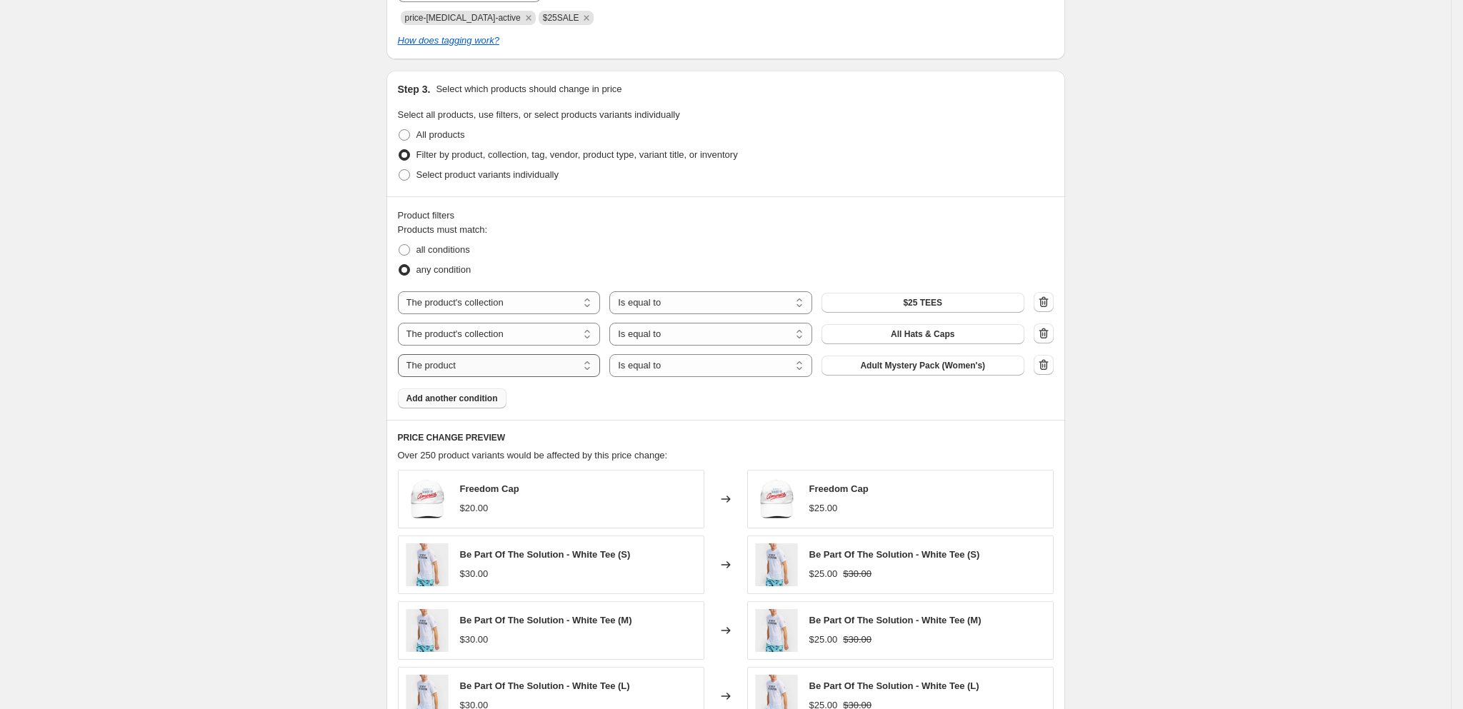
click at [494, 374] on select "The product The product's collection The product's tag The product's vendor The…" at bounding box center [499, 365] width 203 height 23
select select "collection"
click at [903, 371] on button "$25 TEES" at bounding box center [922, 366] width 203 height 20
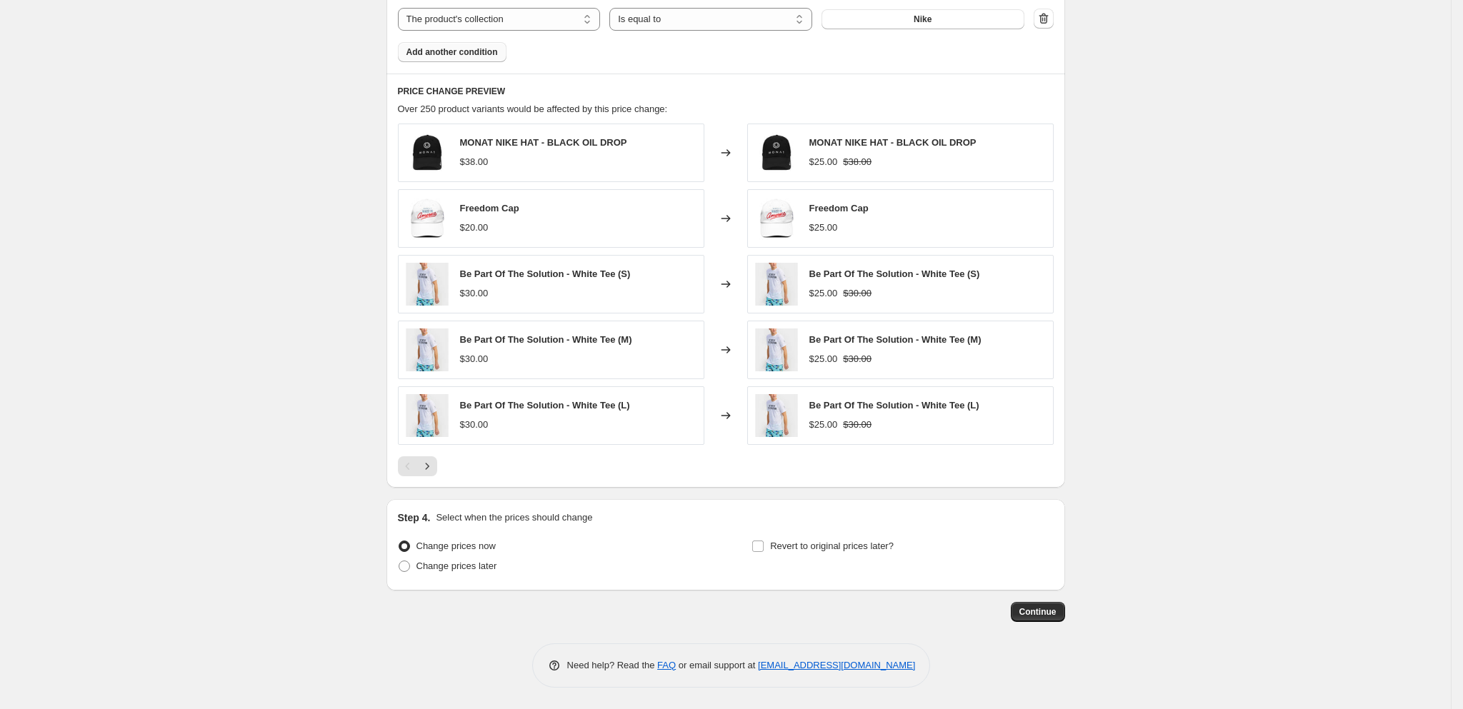
scroll to position [896, 0]
click at [1064, 606] on button "Continue" at bounding box center [1038, 612] width 54 height 20
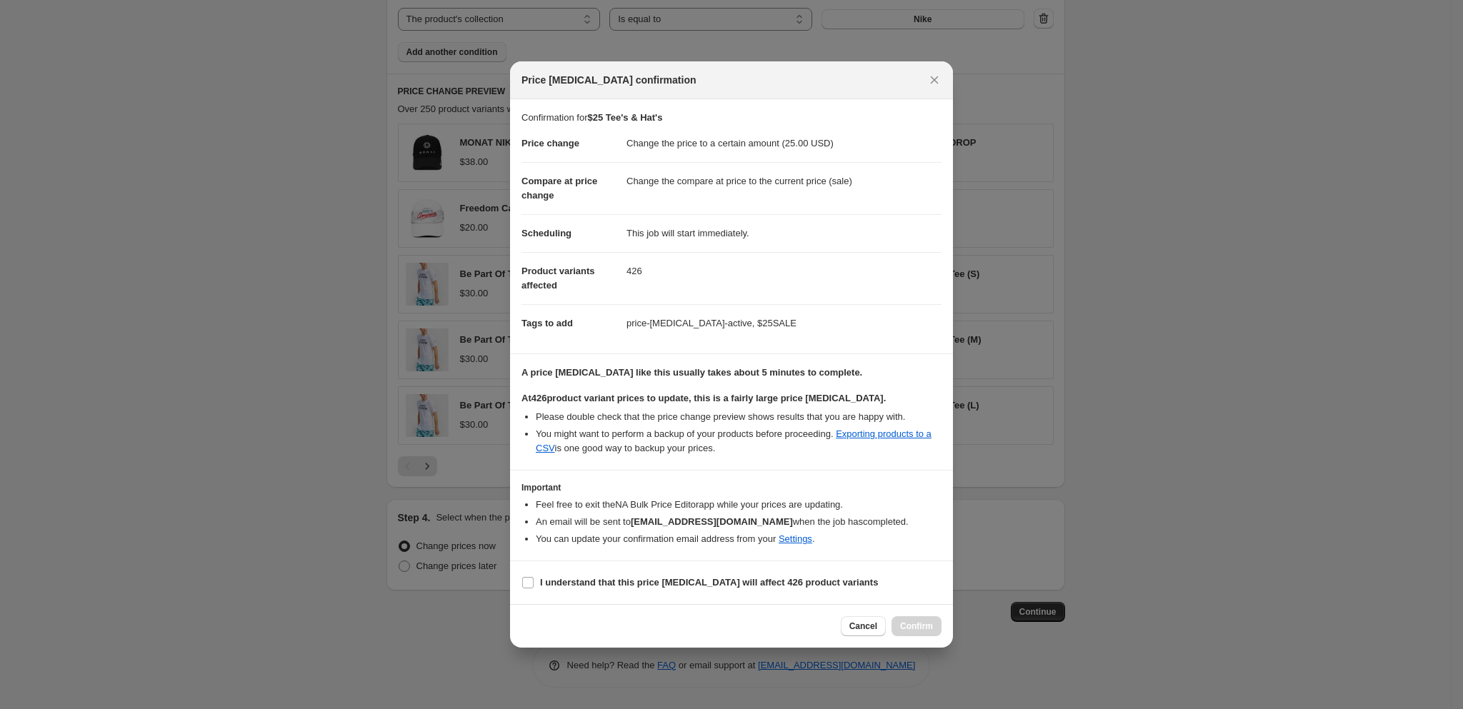
click at [923, 629] on div "Cancel Confirm" at bounding box center [891, 626] width 101 height 20
click at [544, 576] on span "I understand that this price [MEDICAL_DATA] will affect 426 product variants" at bounding box center [709, 583] width 338 height 14
click at [534, 577] on input "I understand that this price [MEDICAL_DATA] will affect 426 product variants" at bounding box center [527, 582] width 11 height 11
checkbox input "true"
click at [929, 623] on span "Confirm" at bounding box center [916, 626] width 33 height 11
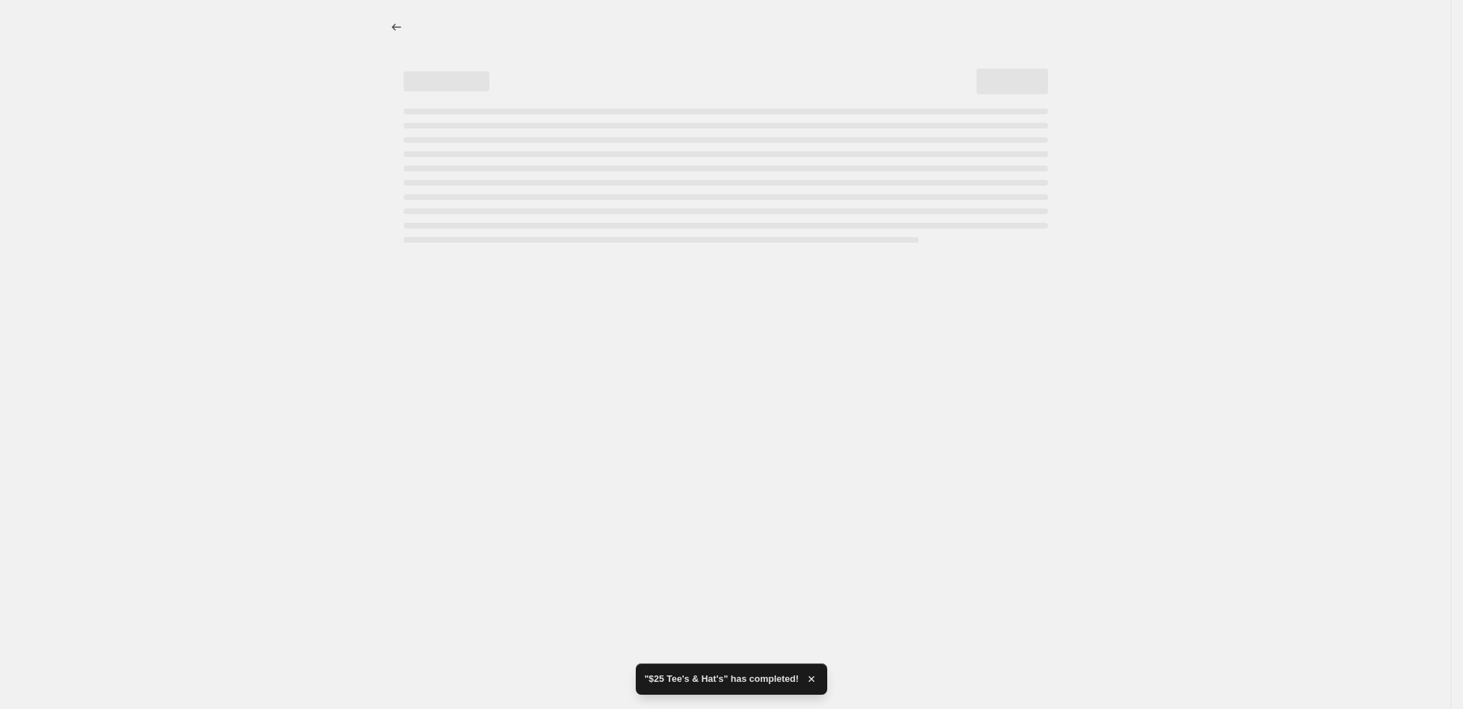
select select "collection"
